Goal: Transaction & Acquisition: Purchase product/service

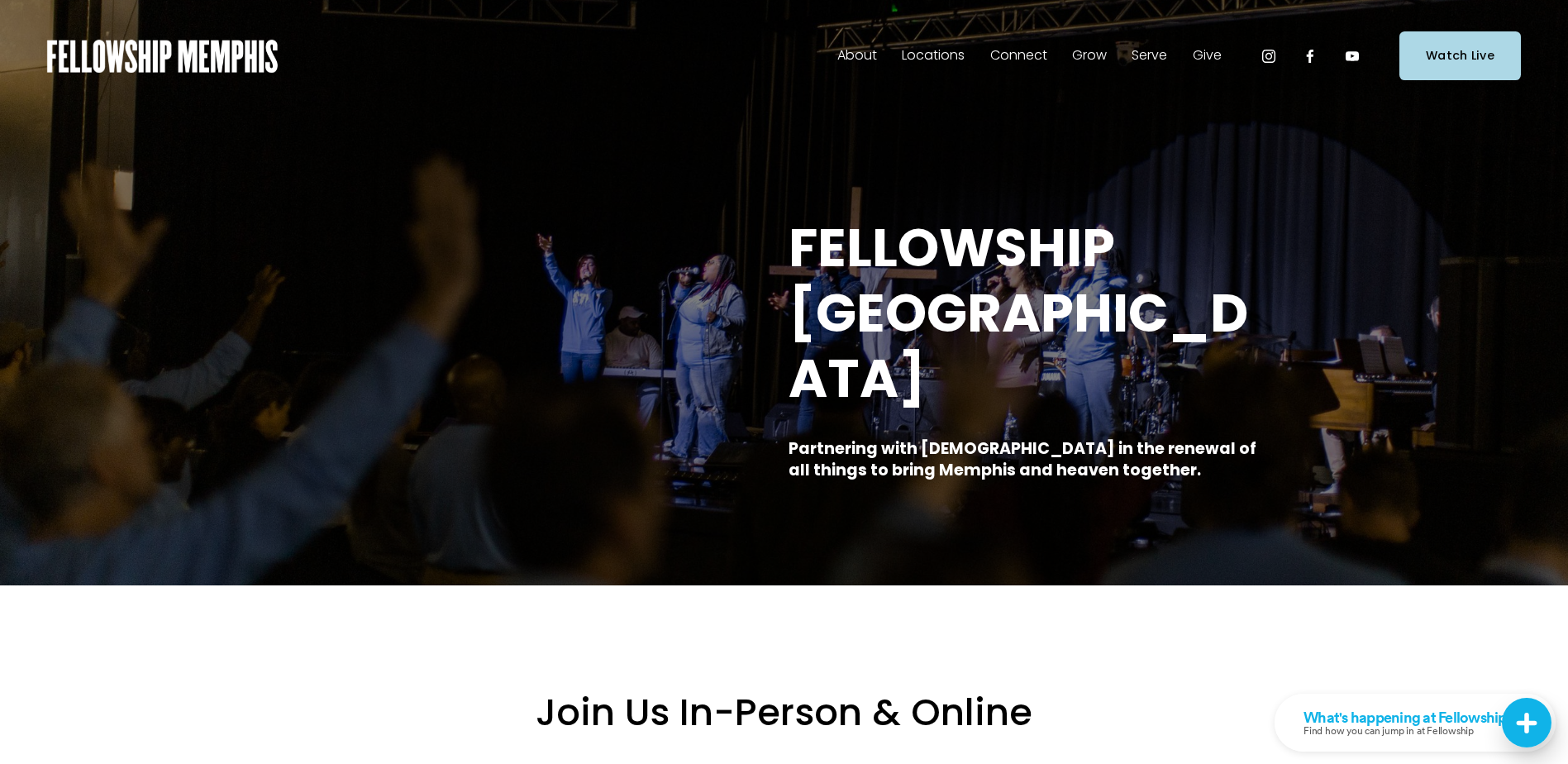
click at [0, 0] on span "Staff" at bounding box center [0, 0] width 0 height 0
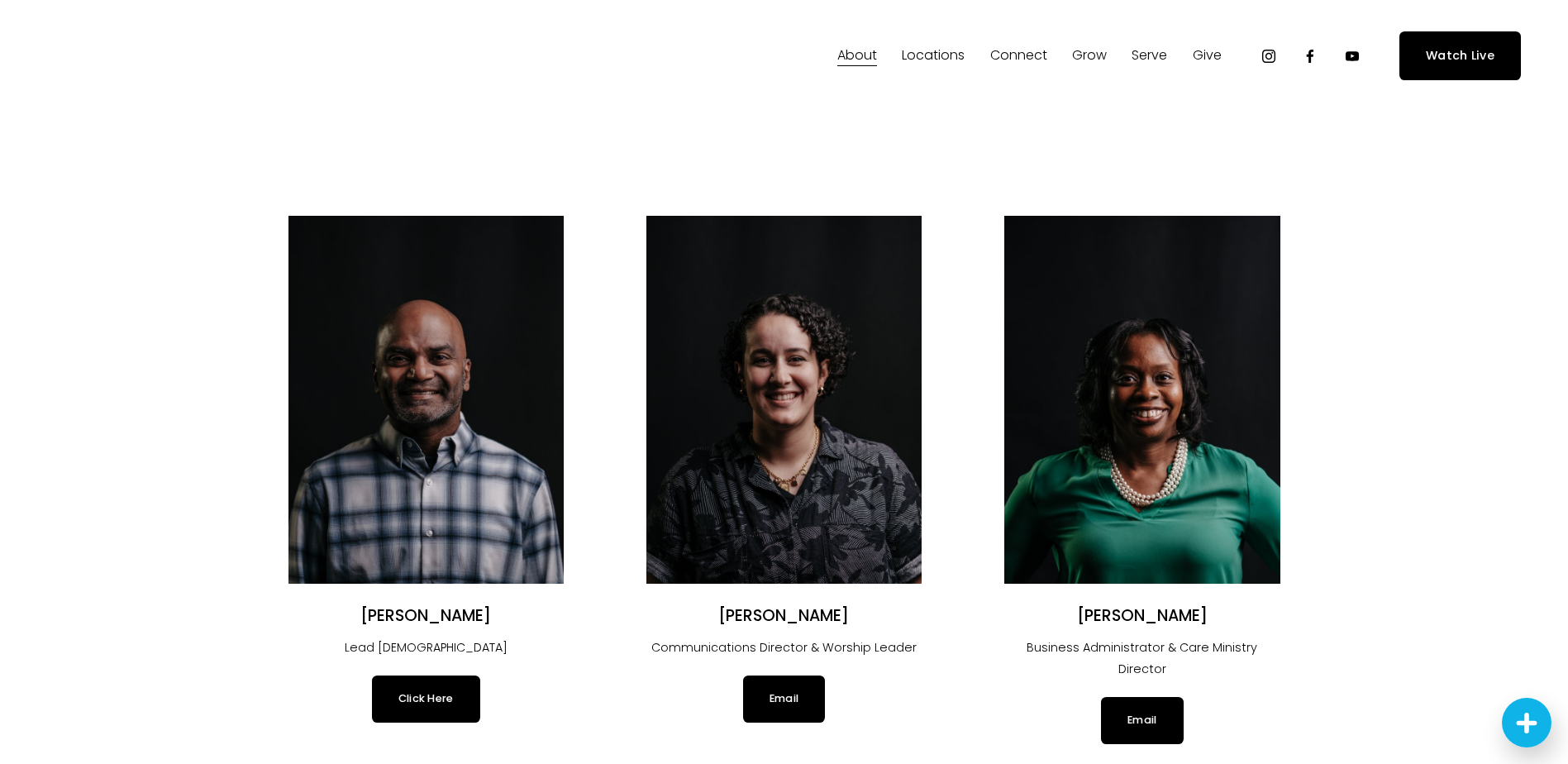
click at [1210, 54] on span "Give" at bounding box center [1207, 55] width 29 height 24
click at [1204, 60] on span "Give" at bounding box center [1207, 55] width 29 height 24
click at [0, 0] on span "Give" at bounding box center [0, 0] width 0 height 0
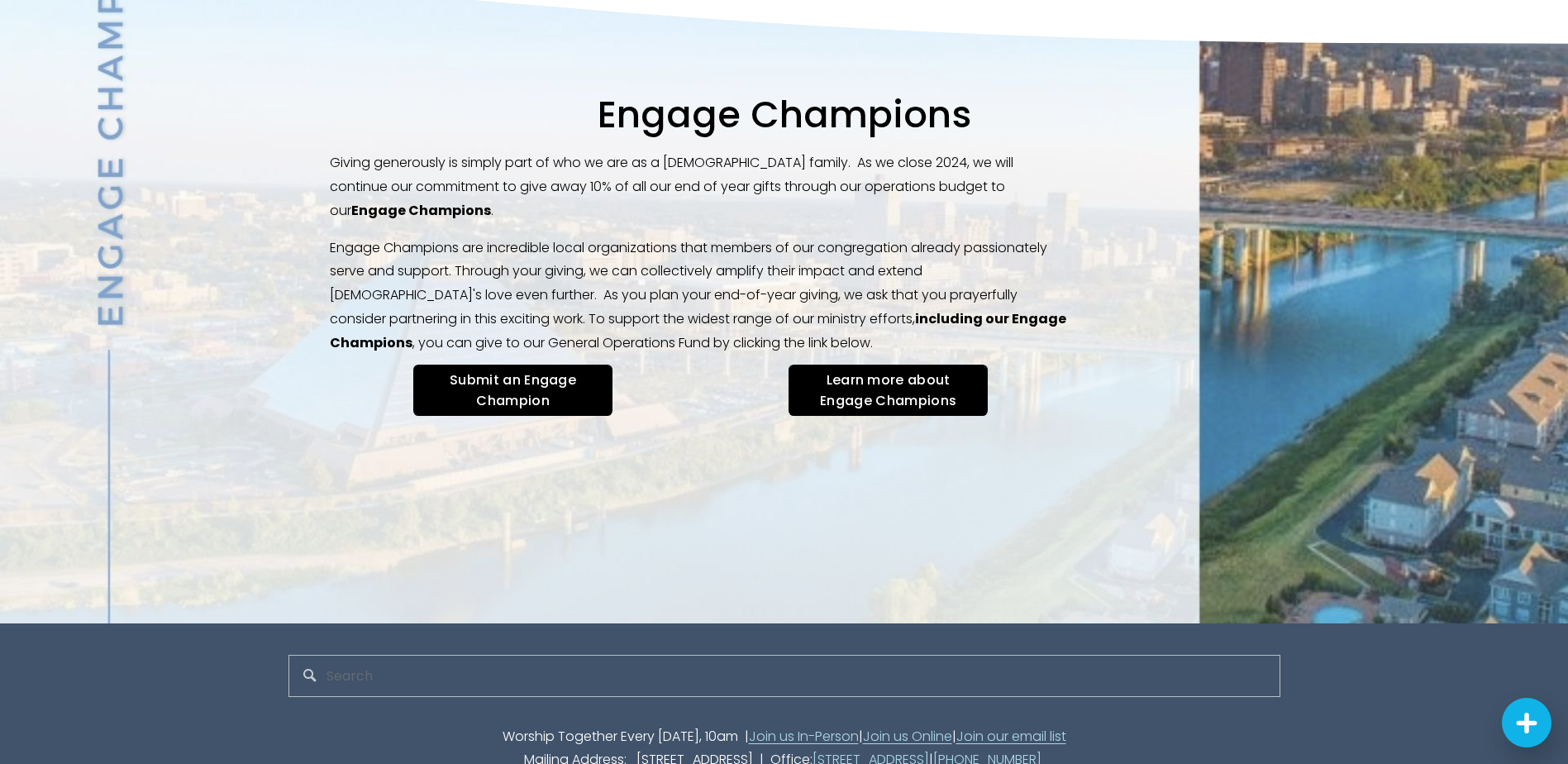
scroll to position [2008, 0]
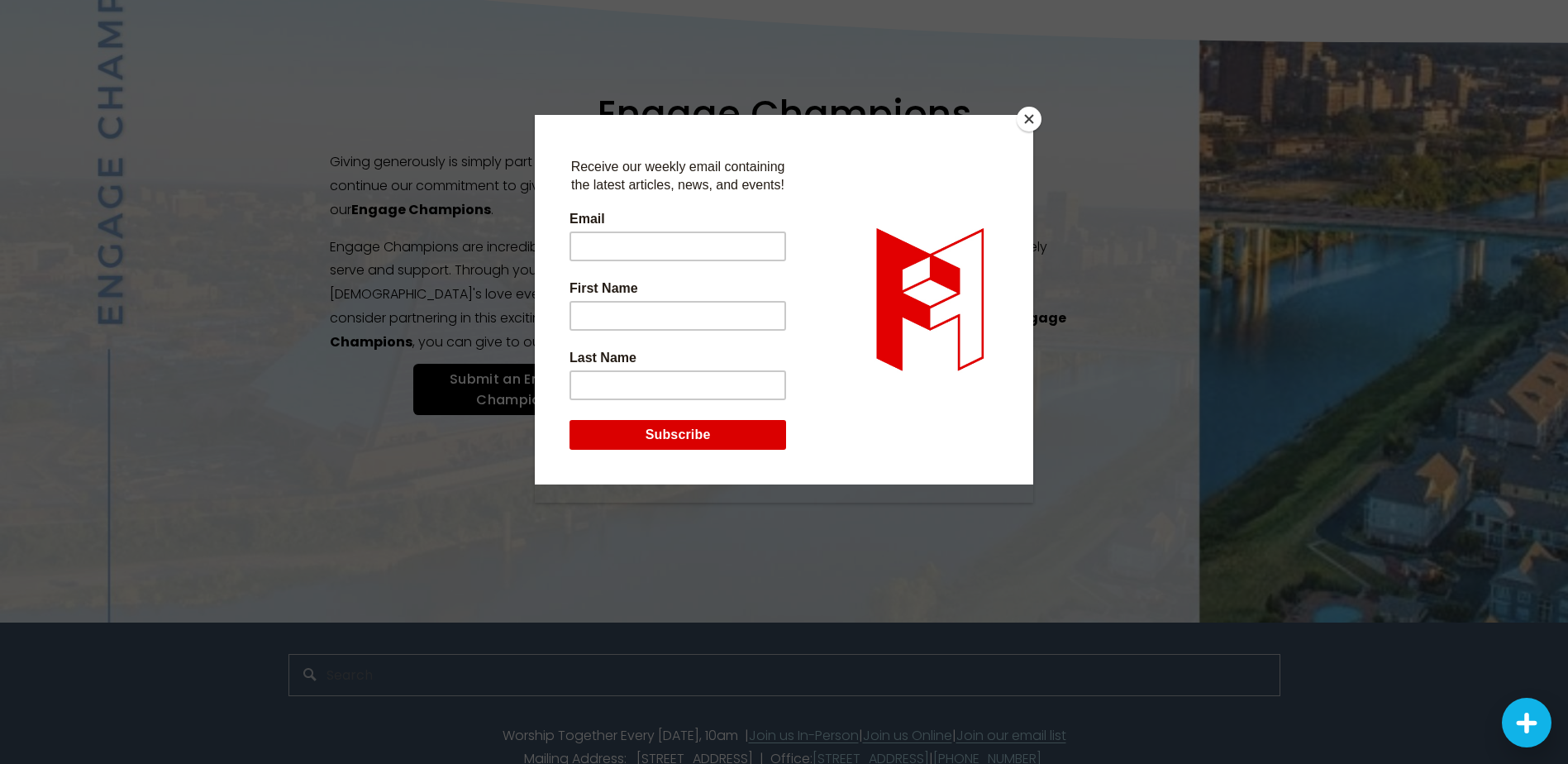
click at [1030, 116] on button "Close" at bounding box center [1029, 119] width 25 height 25
